Goal: Task Accomplishment & Management: Manage account settings

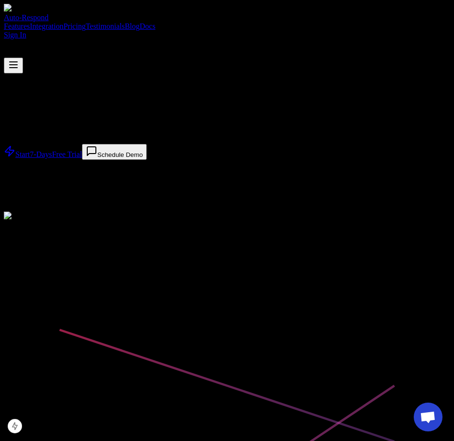
click at [26, 31] on link "Sign In" at bounding box center [15, 35] width 23 height 8
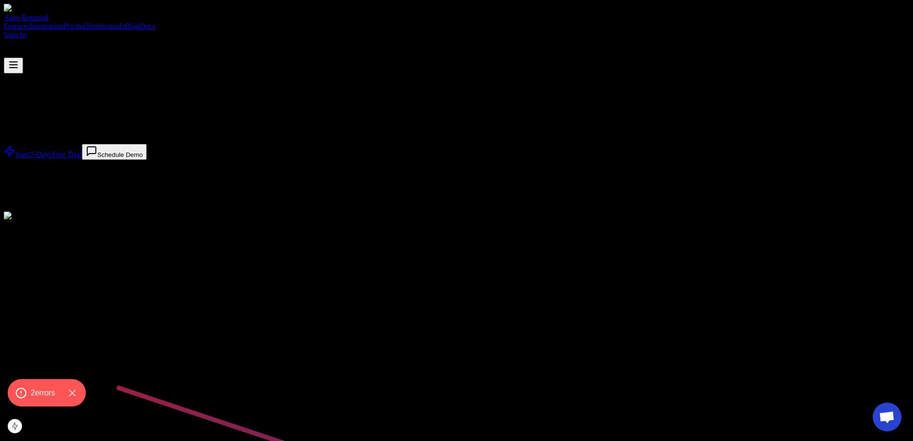
click at [637, 17] on div "Auto-Respond Features Integration Pricing Testimonials Blog Docs Sign In" at bounding box center [457, 39] width 906 height 70
click at [26, 31] on link "Sign In" at bounding box center [15, 35] width 23 height 8
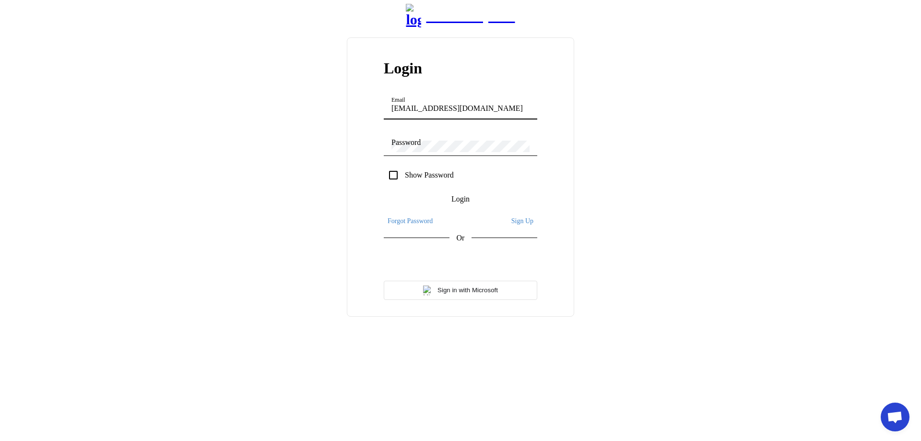
click at [204, 155] on div "Auto-Respond Login Email [EMAIL_ADDRESS][DOMAIN_NAME] Password Show Password Lo…" at bounding box center [460, 160] width 913 height 313
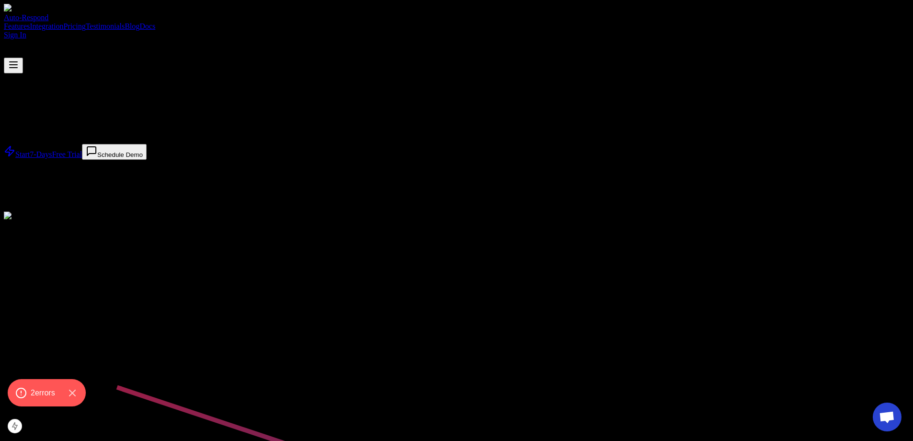
click at [26, 31] on link "Sign In" at bounding box center [15, 35] width 23 height 8
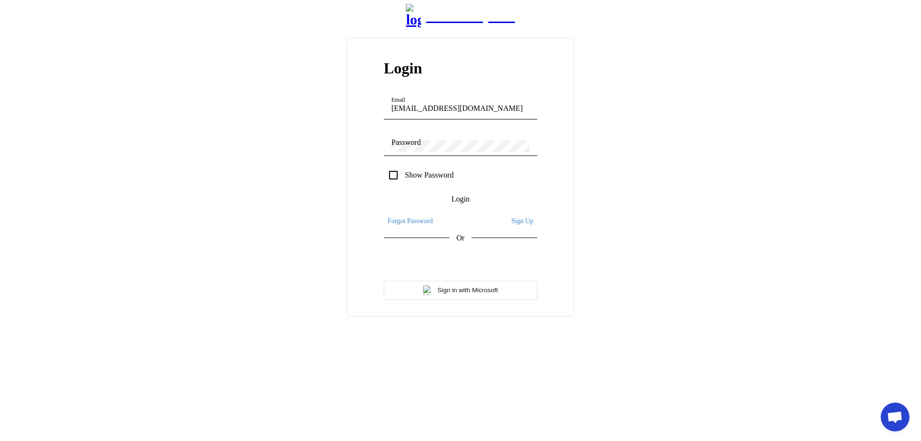
click at [257, 99] on div "Auto-Respond Login Email demo@user.com Password Show Password Login Forgot Pass…" at bounding box center [460, 160] width 913 height 313
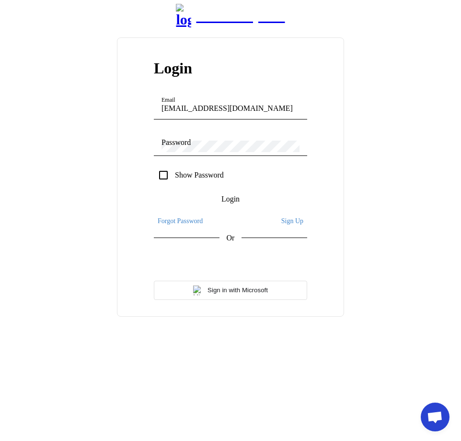
drag, startPoint x: 47, startPoint y: 38, endPoint x: 343, endPoint y: 85, distance: 299.5
click at [343, 85] on div "Auto-Respond Login Email demo@user.com Password Show Password Login Forgot Pass…" at bounding box center [231, 160] width 454 height 313
